Goal: Register for event/course

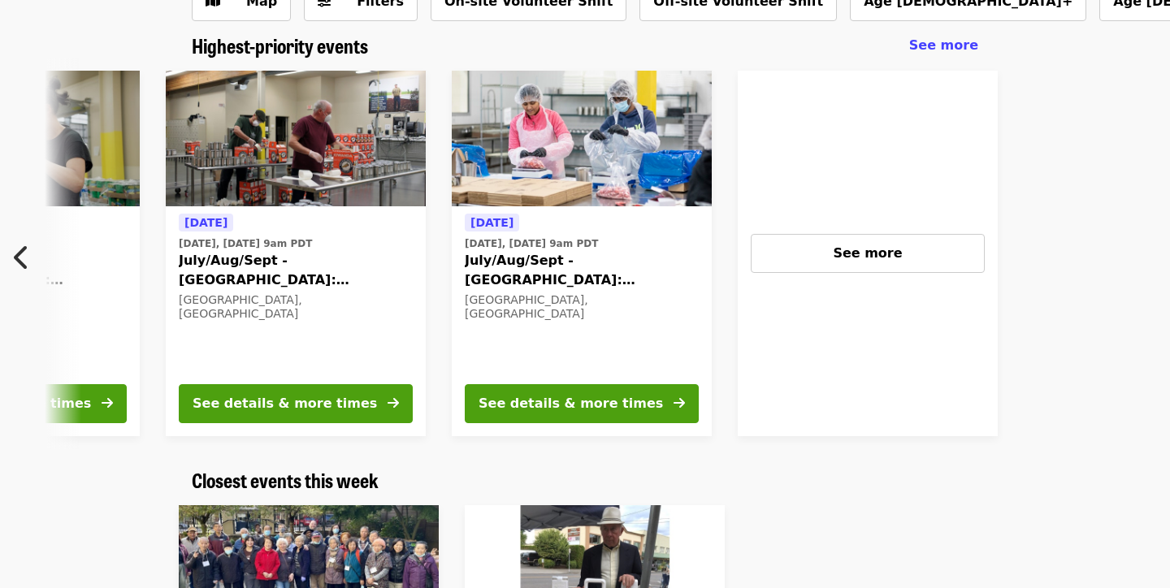
scroll to position [0, 1160]
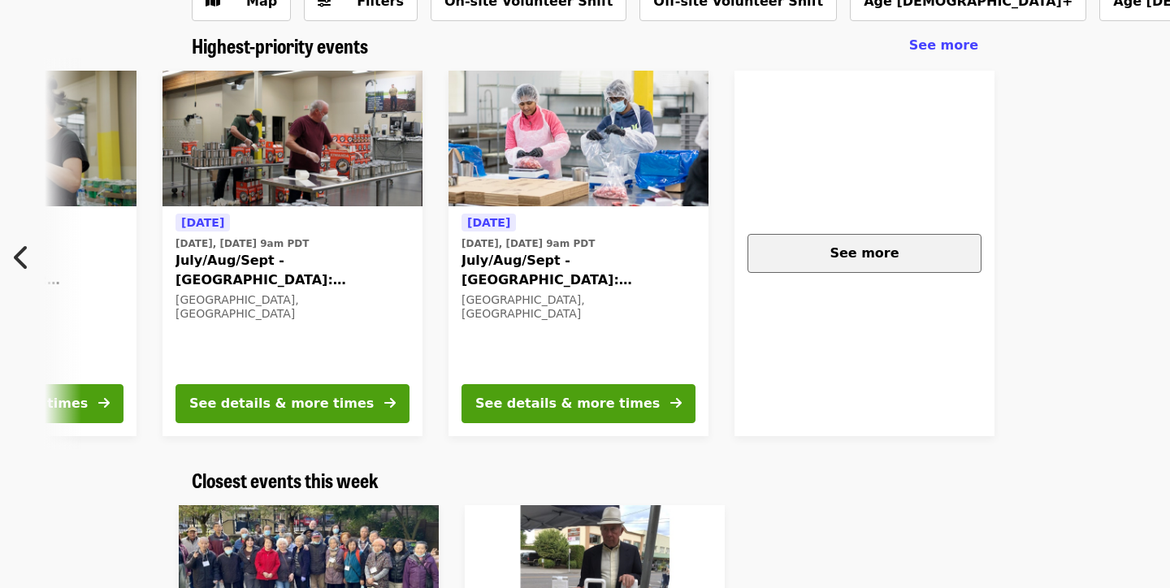
click at [872, 249] on span "See more" at bounding box center [863, 252] width 69 height 15
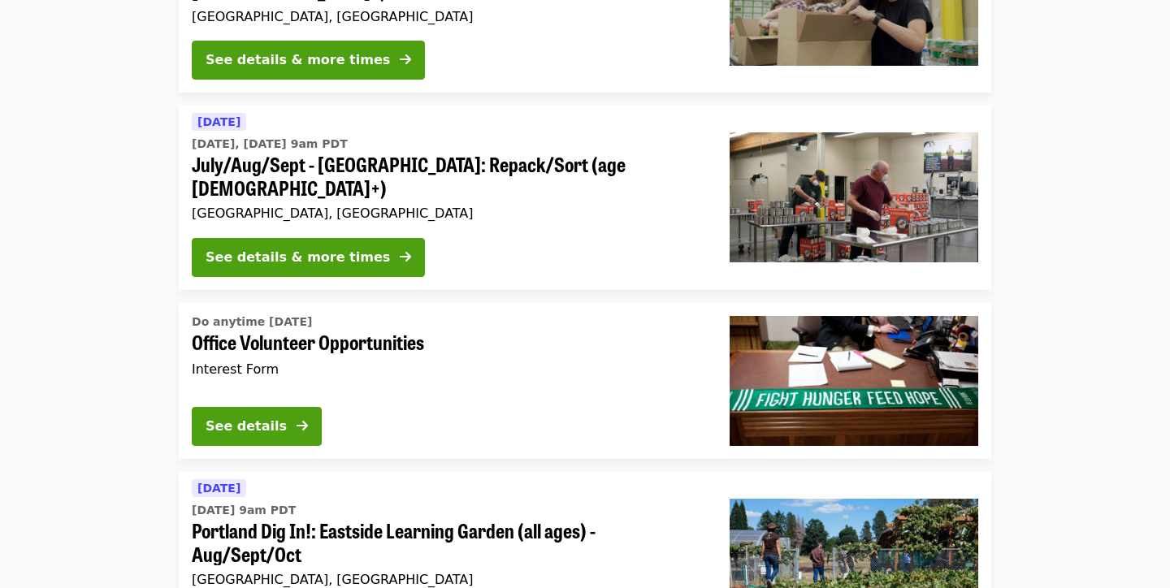
scroll to position [3371, 0]
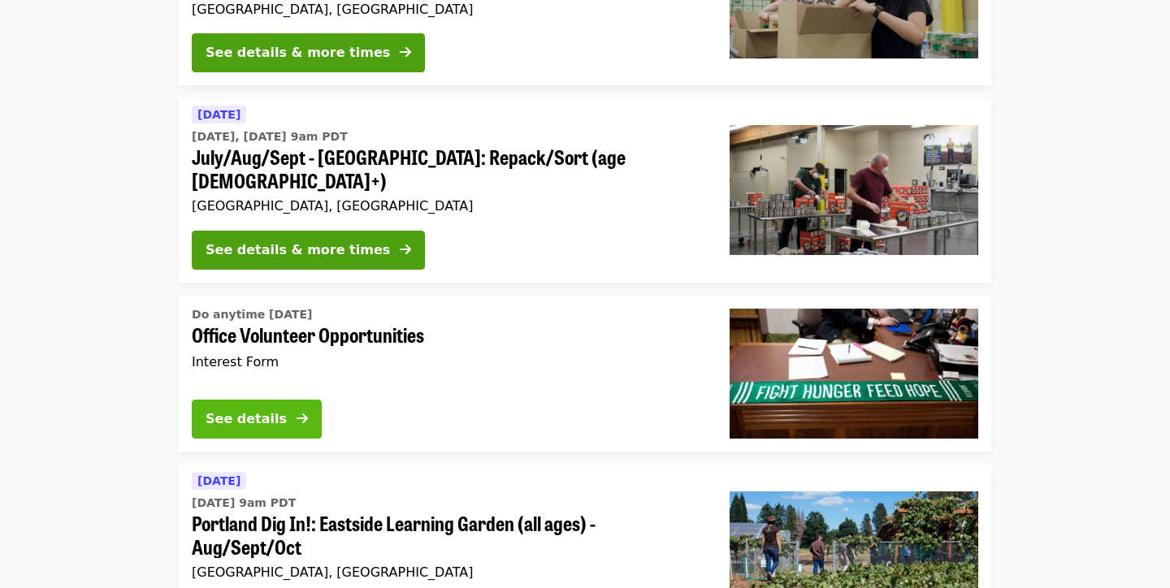
click at [301, 411] on icon "arrow-right icon" at bounding box center [302, 418] width 11 height 15
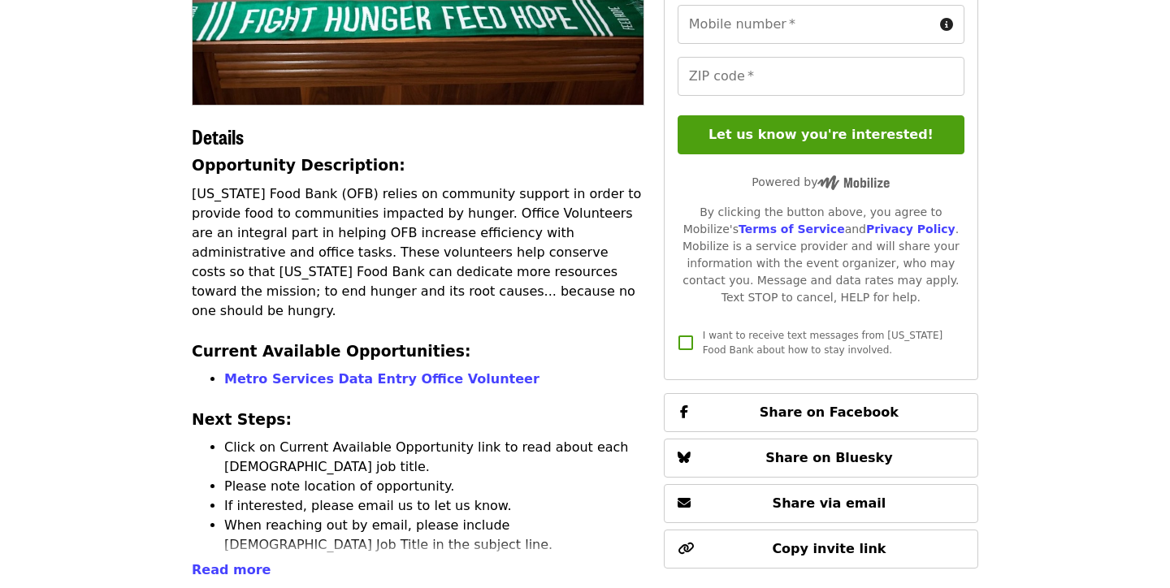
scroll to position [323, 0]
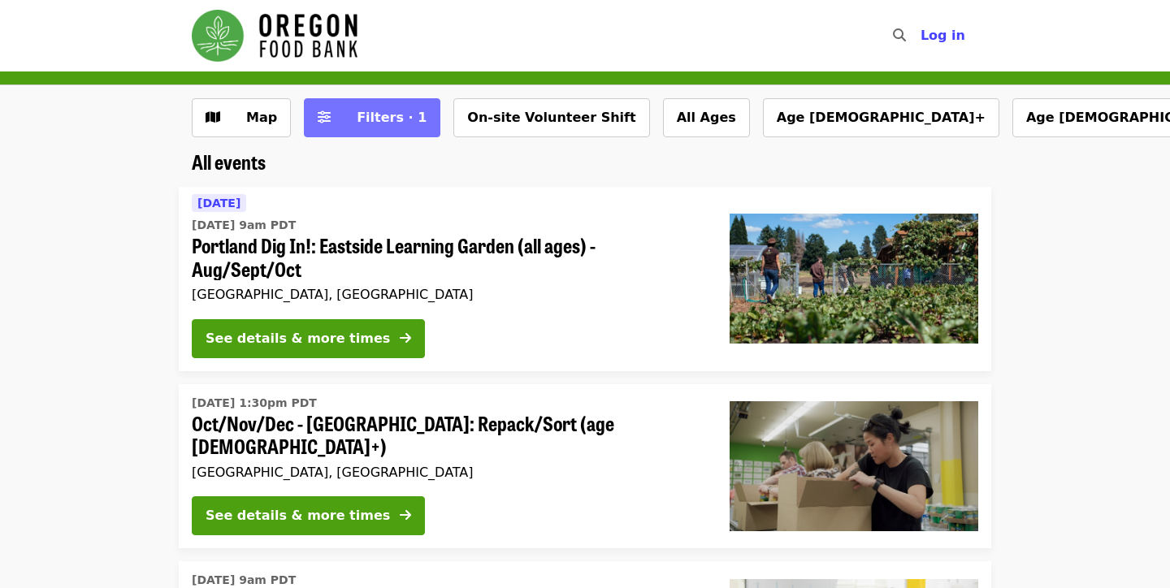
click at [356, 131] on button "Filters · 1" at bounding box center [372, 117] width 136 height 39
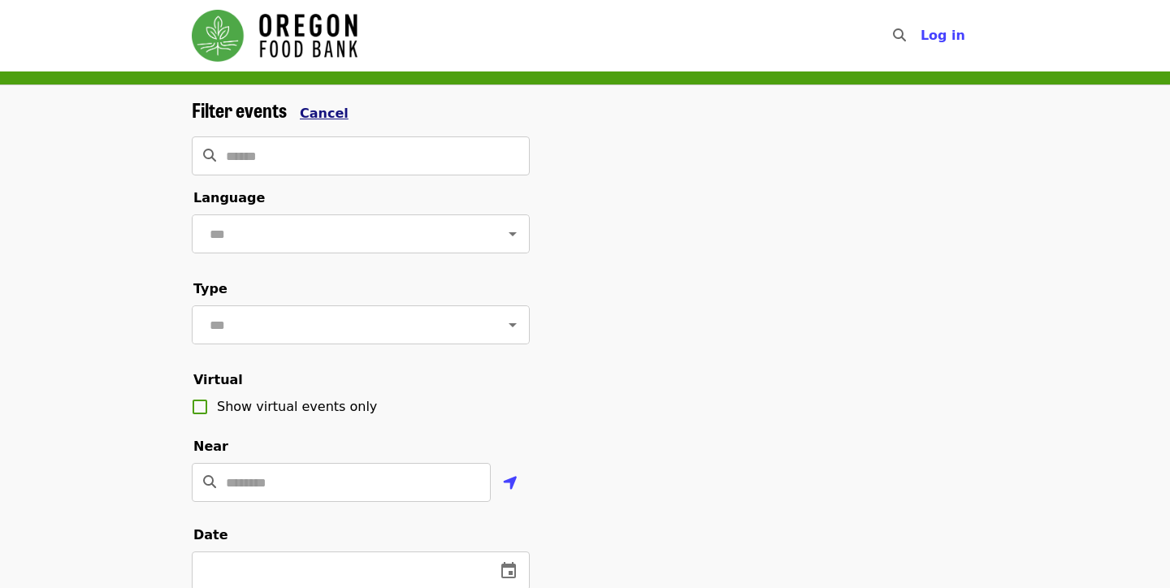
click at [325, 106] on span "Cancel" at bounding box center [324, 113] width 49 height 15
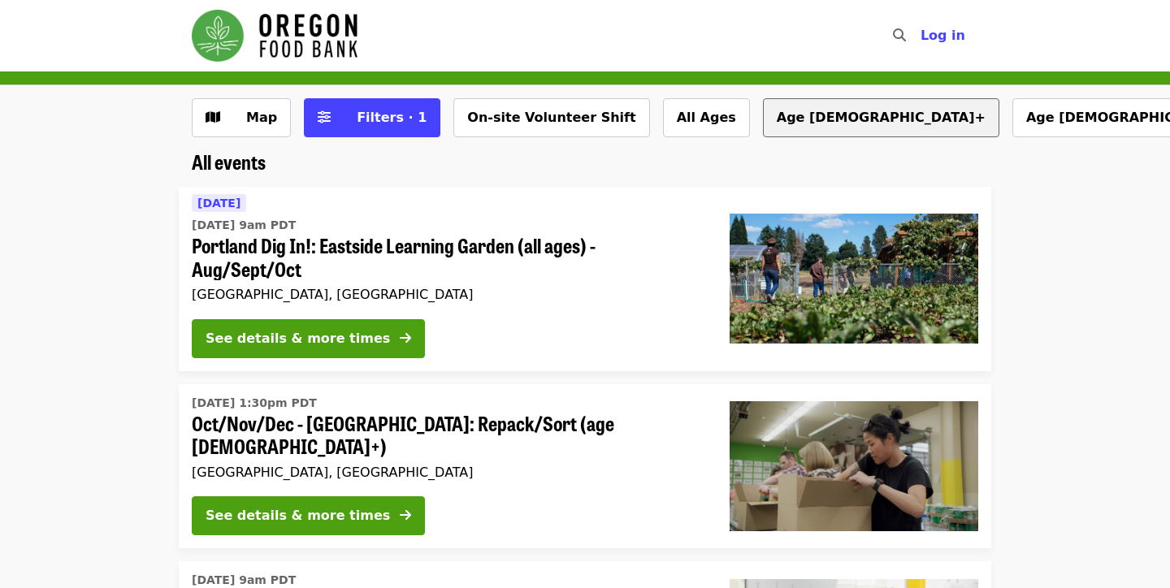
click at [763, 121] on button "Age [DEMOGRAPHIC_DATA]+" at bounding box center [881, 117] width 236 height 39
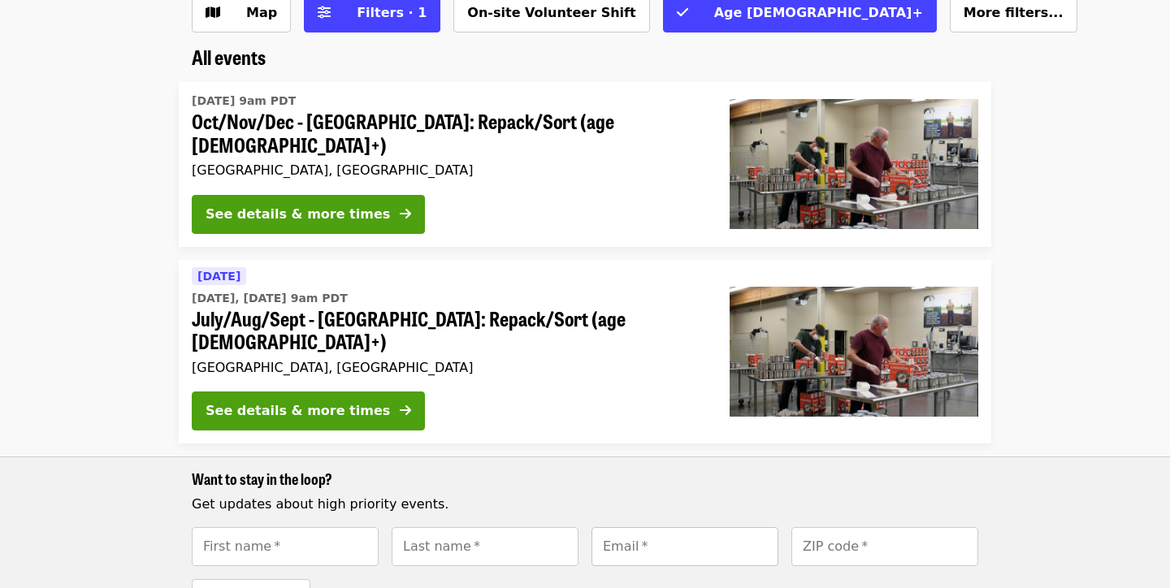
scroll to position [66, 0]
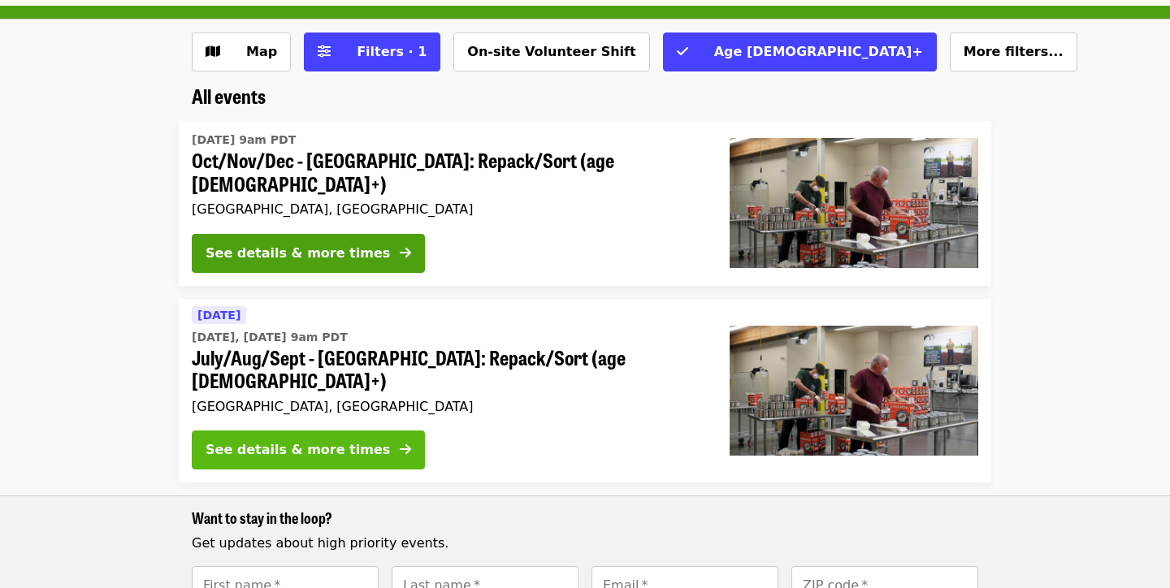
click at [348, 440] on div "See details & more times" at bounding box center [298, 449] width 184 height 19
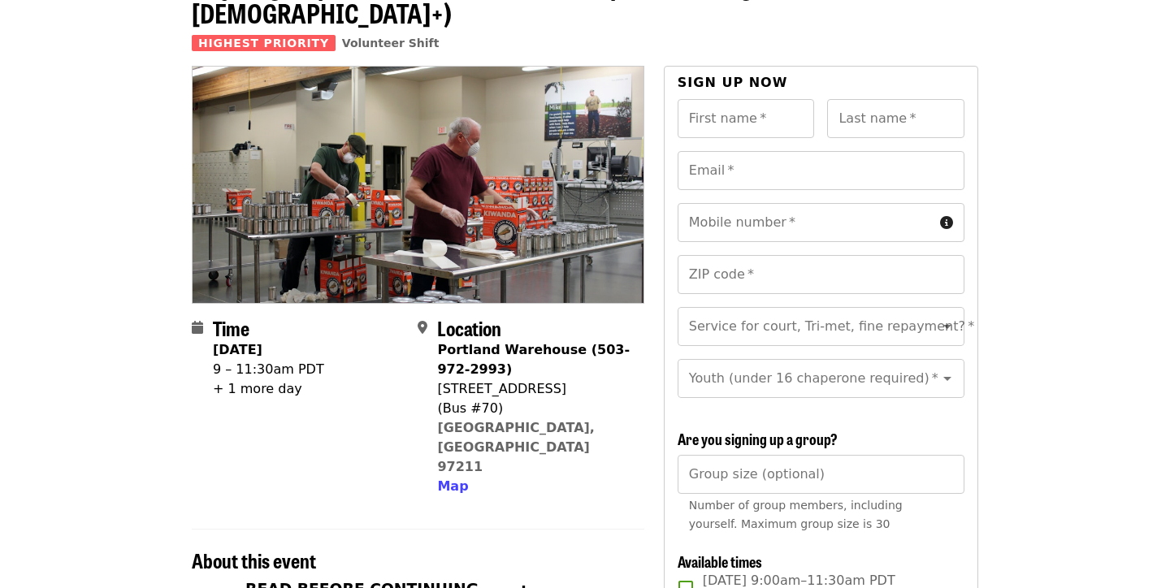
scroll to position [116, 0]
click at [262, 379] on div "+ 1 more day" at bounding box center [268, 388] width 111 height 19
click at [245, 341] on strong "Wednesday, September 17" at bounding box center [238, 348] width 50 height 15
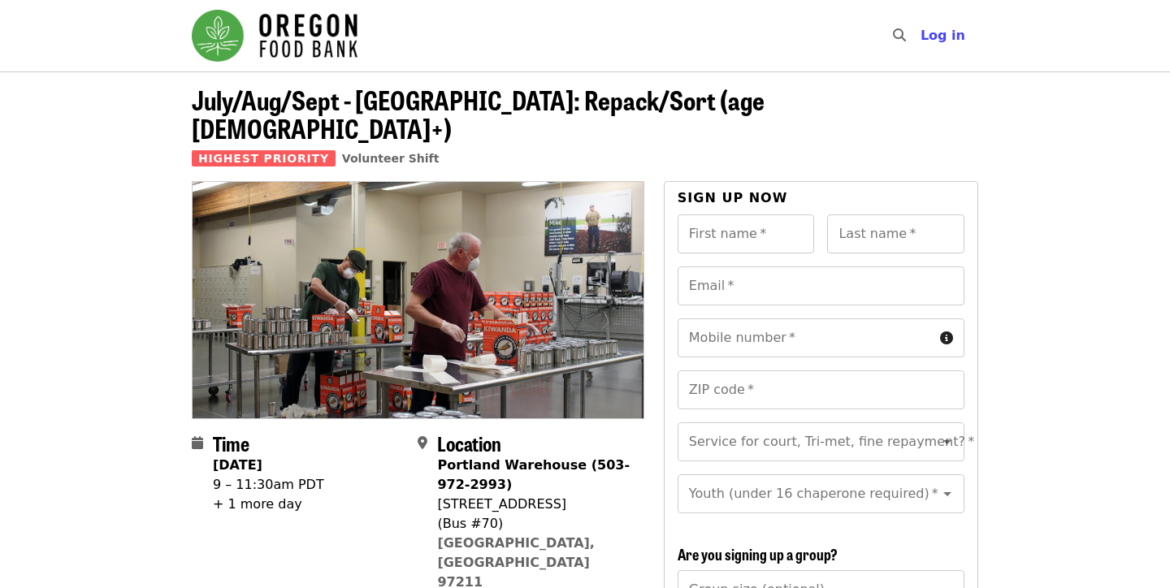
scroll to position [0, 0]
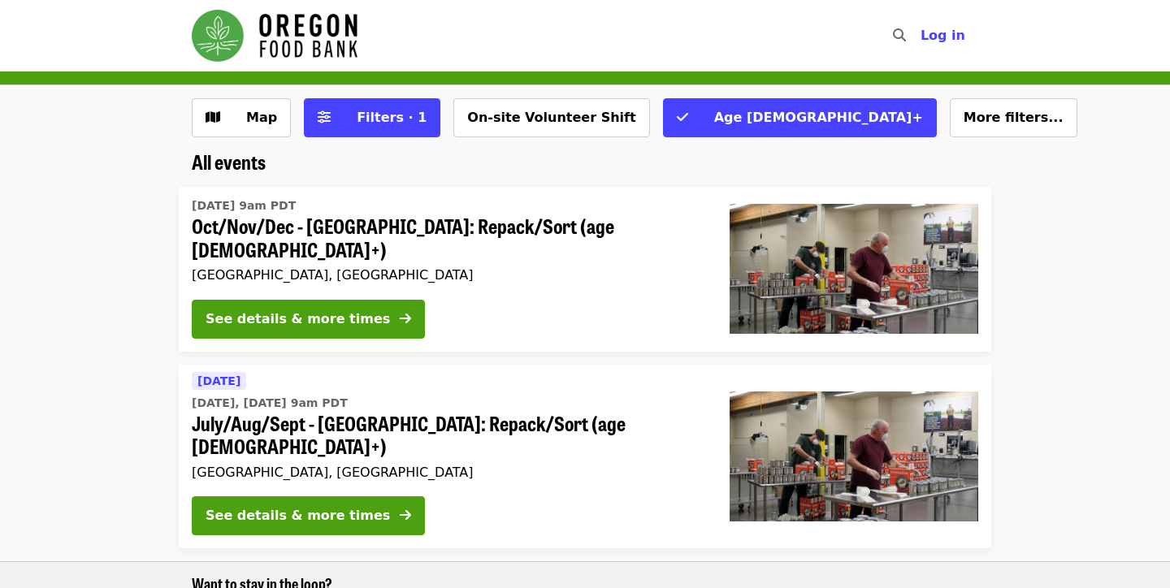
click at [578, 267] on div "Wed, Oct 1 @ 9am PDT Oct/Nov/Dec - Portland: Repack/Sort (age 16+) Portland, OR" at bounding box center [448, 239] width 512 height 93
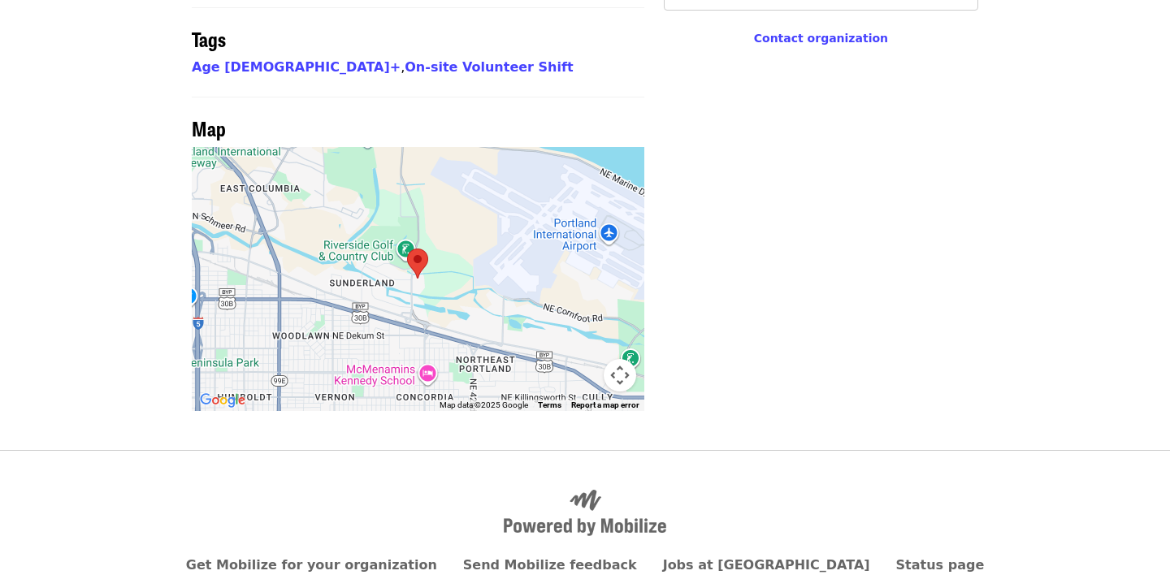
scroll to position [1344, 0]
